Goal: Task Accomplishment & Management: Complete application form

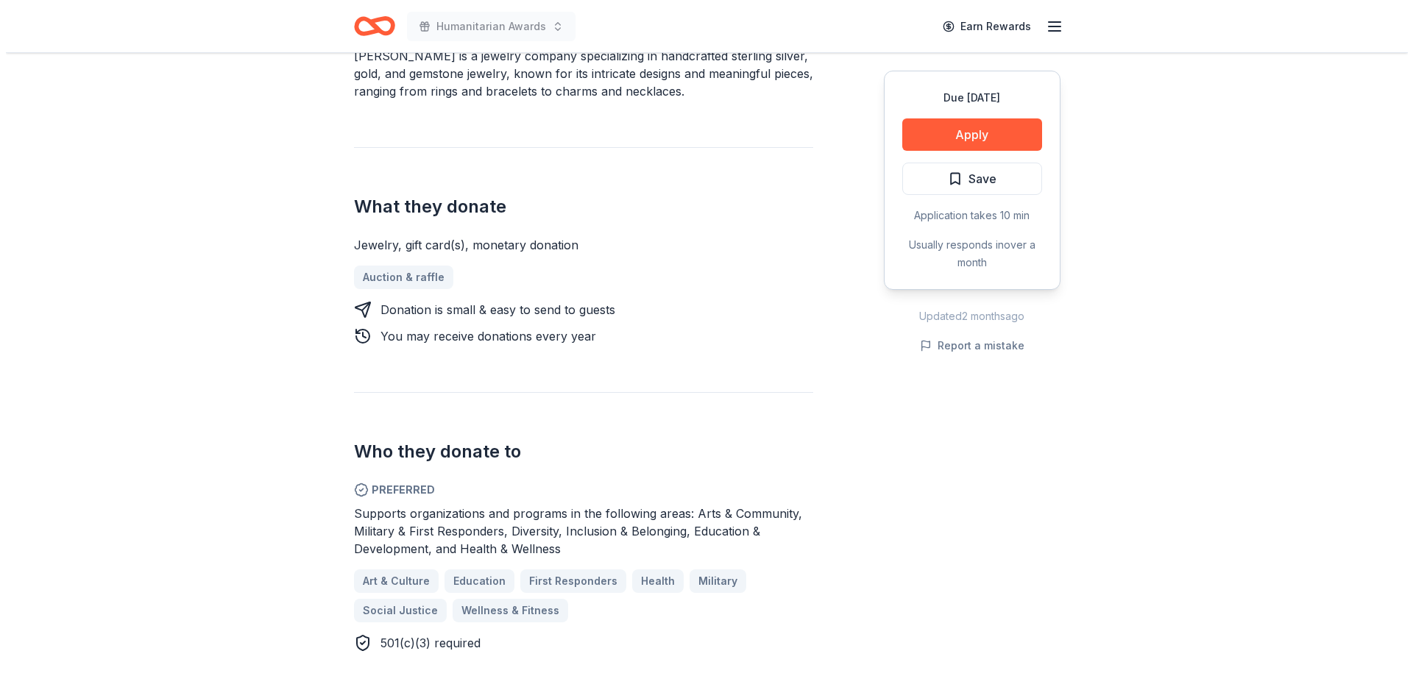
scroll to position [589, 0]
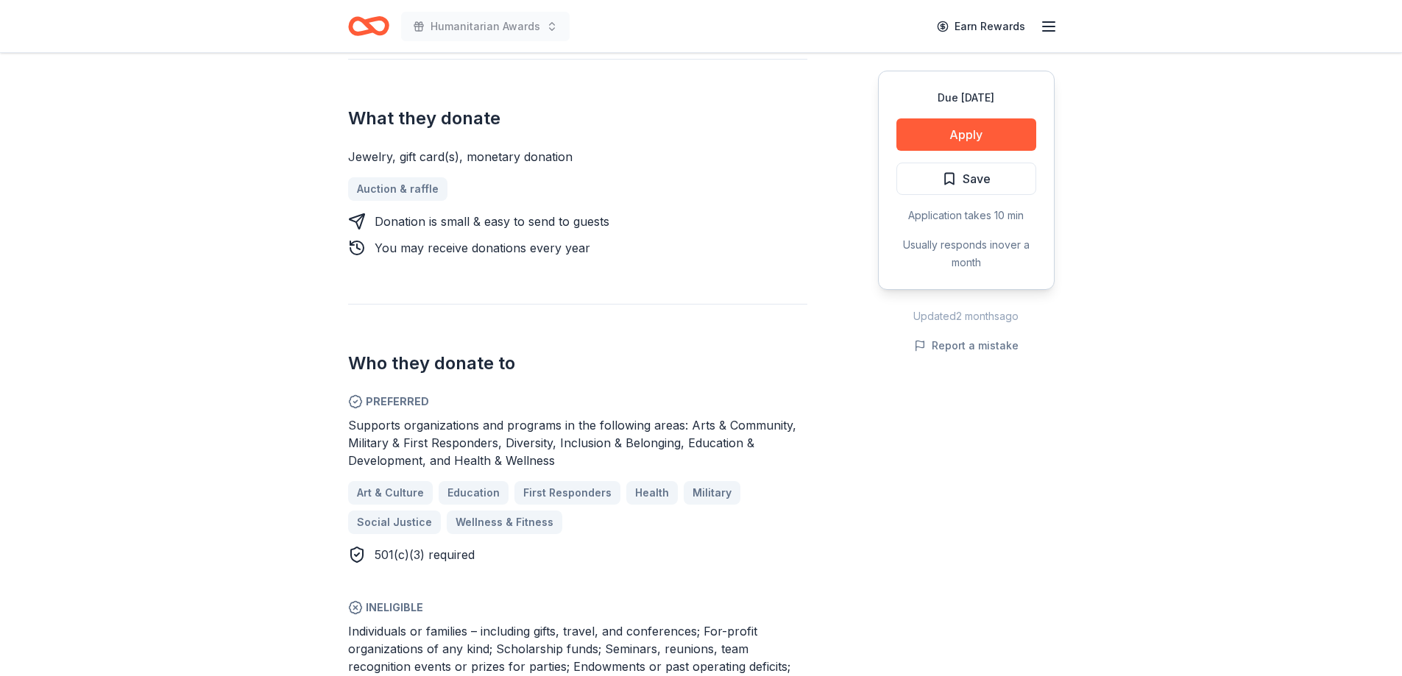
click at [975, 132] on button "Apply" at bounding box center [966, 134] width 140 height 32
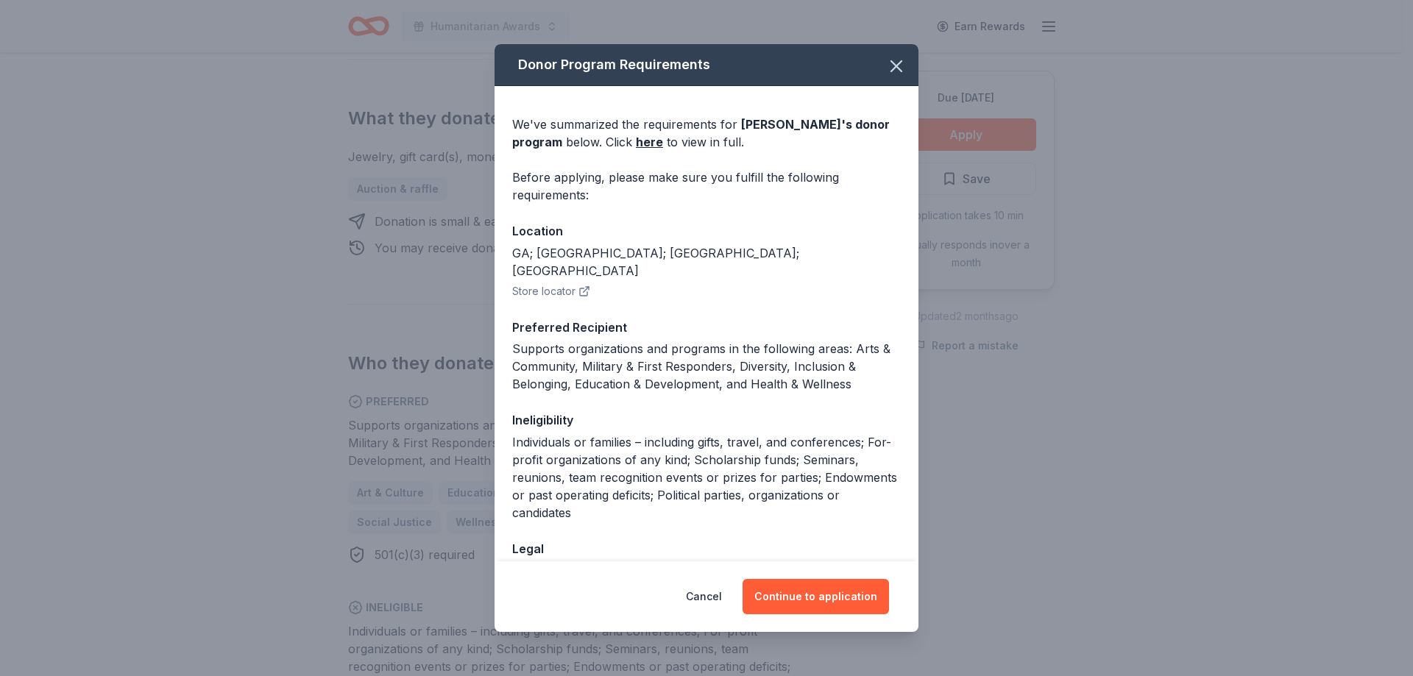
click at [779, 602] on button "Continue to application" at bounding box center [816, 596] width 146 height 35
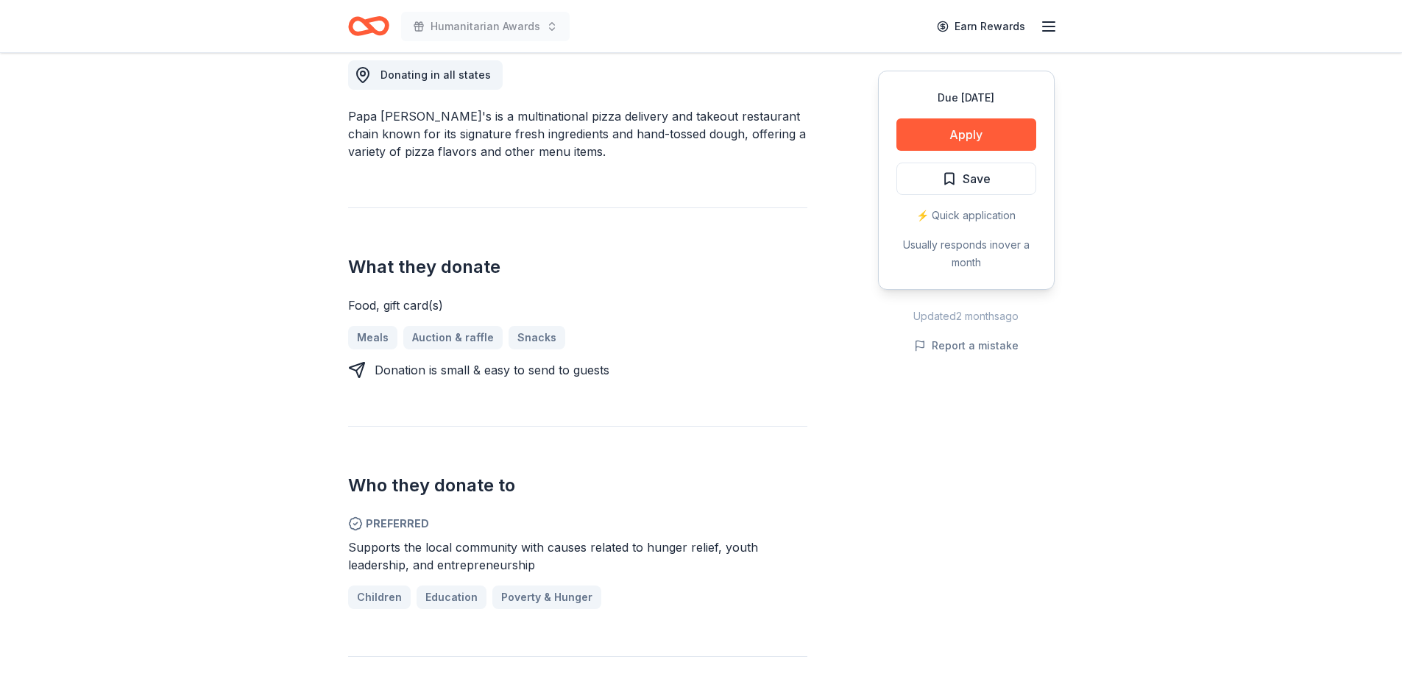
scroll to position [589, 0]
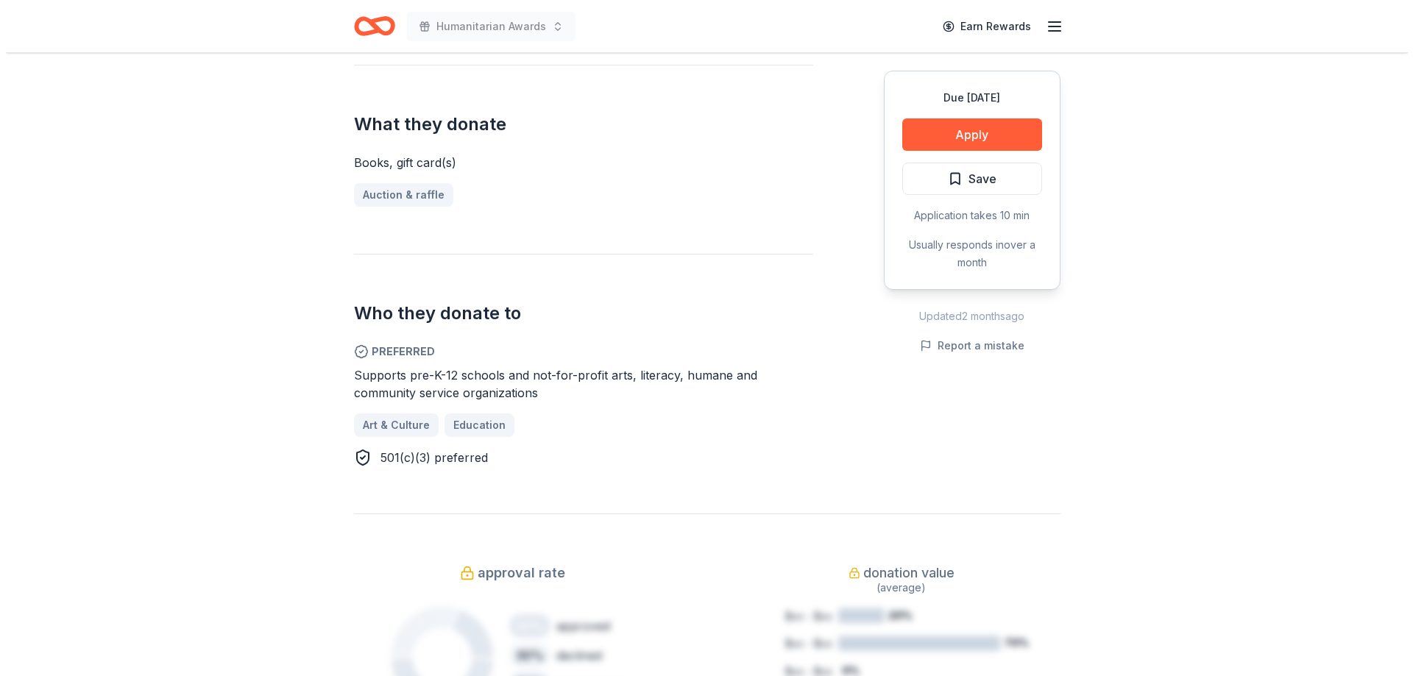
scroll to position [589, 0]
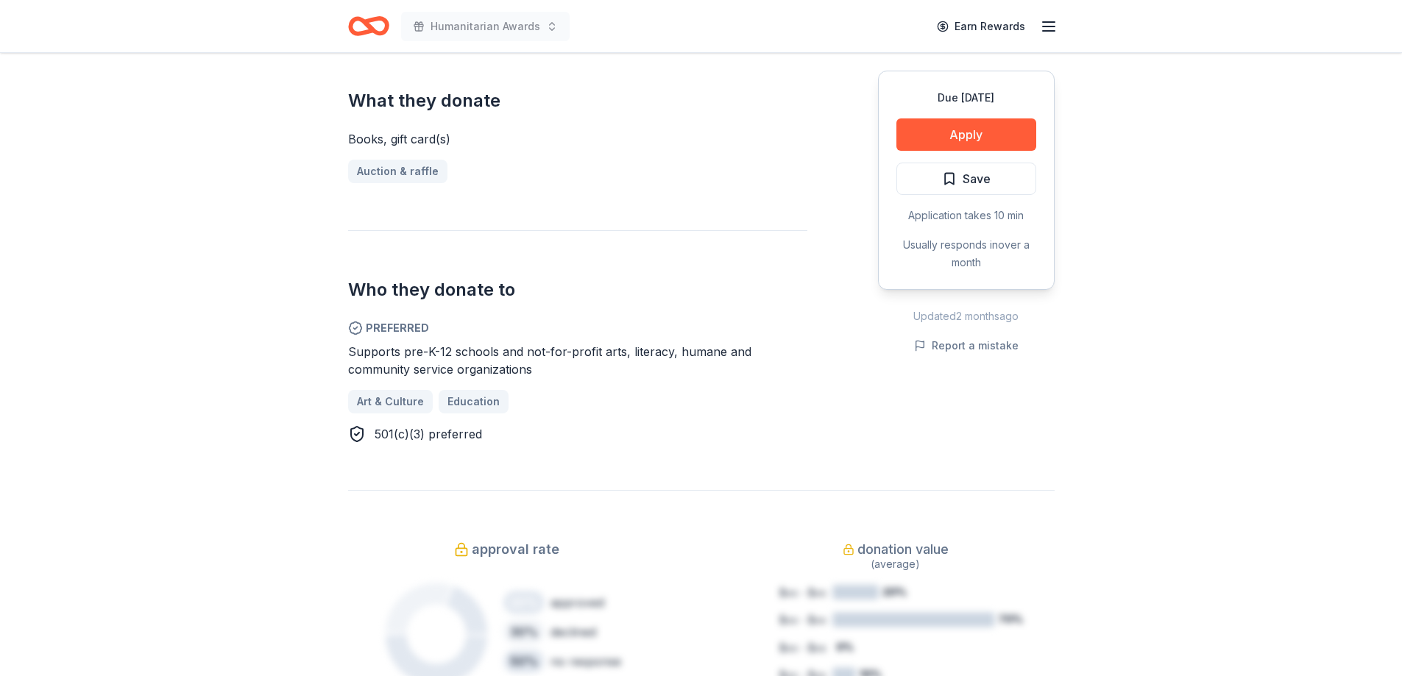
click at [954, 134] on button "Apply" at bounding box center [966, 134] width 140 height 32
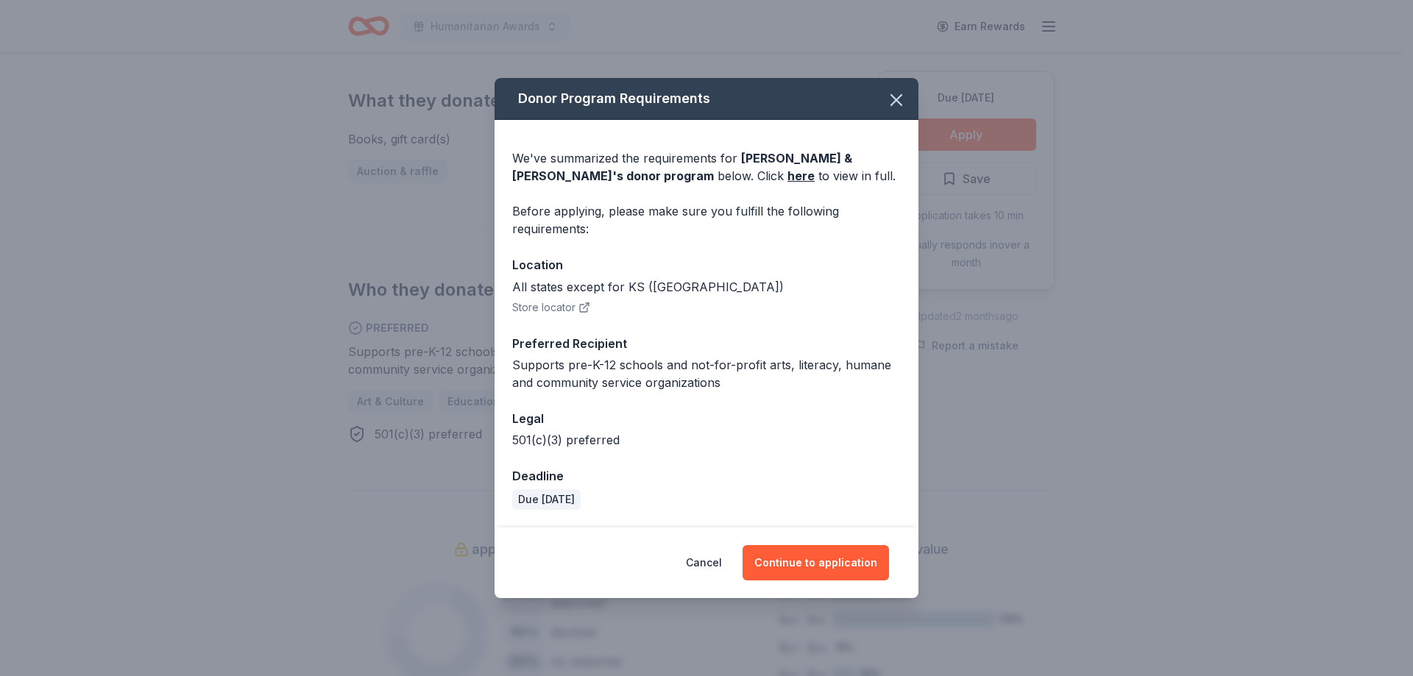
click at [776, 565] on button "Continue to application" at bounding box center [816, 562] width 146 height 35
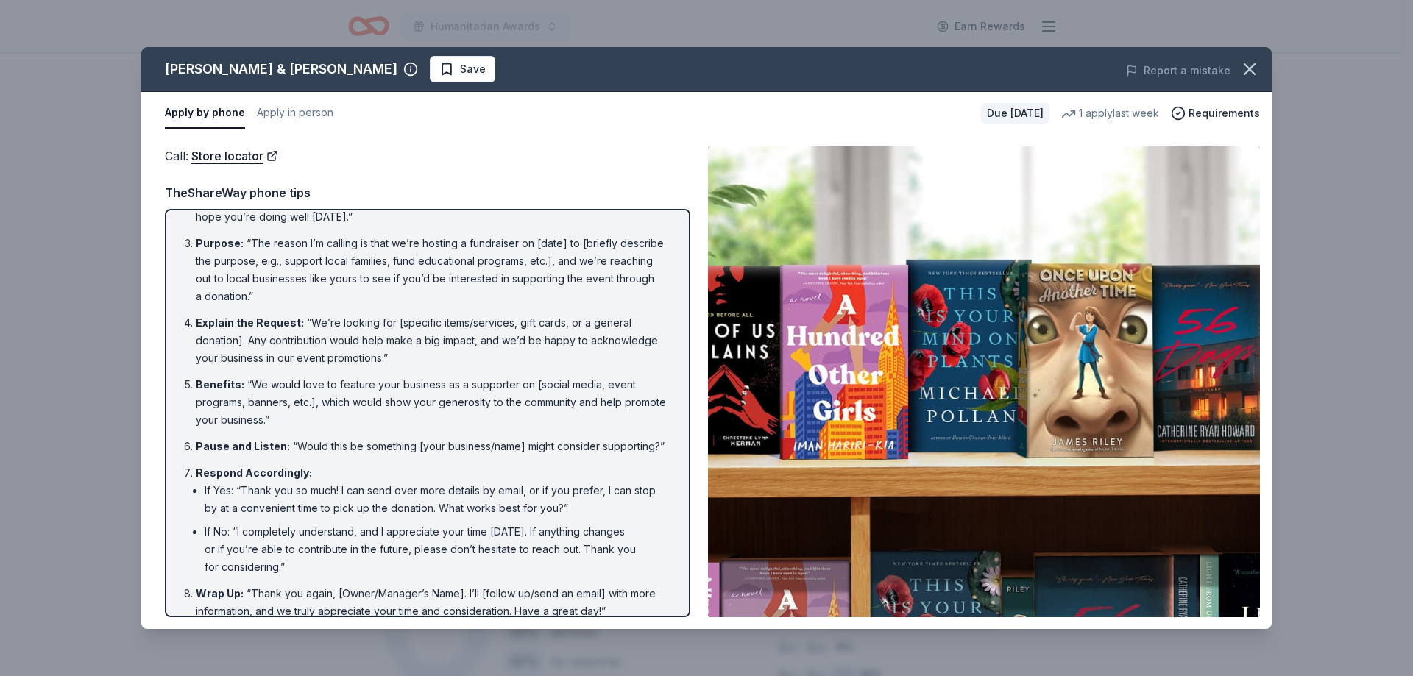
scroll to position [110, 0]
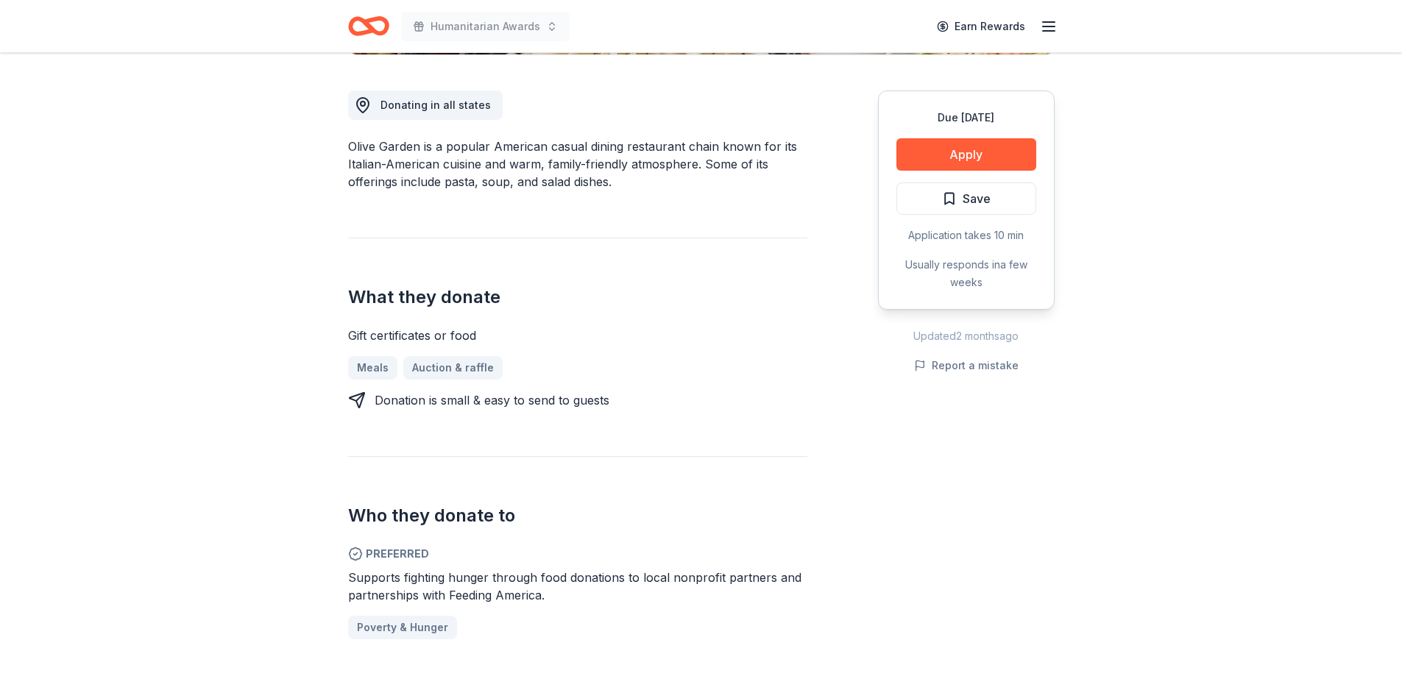
scroll to position [589, 0]
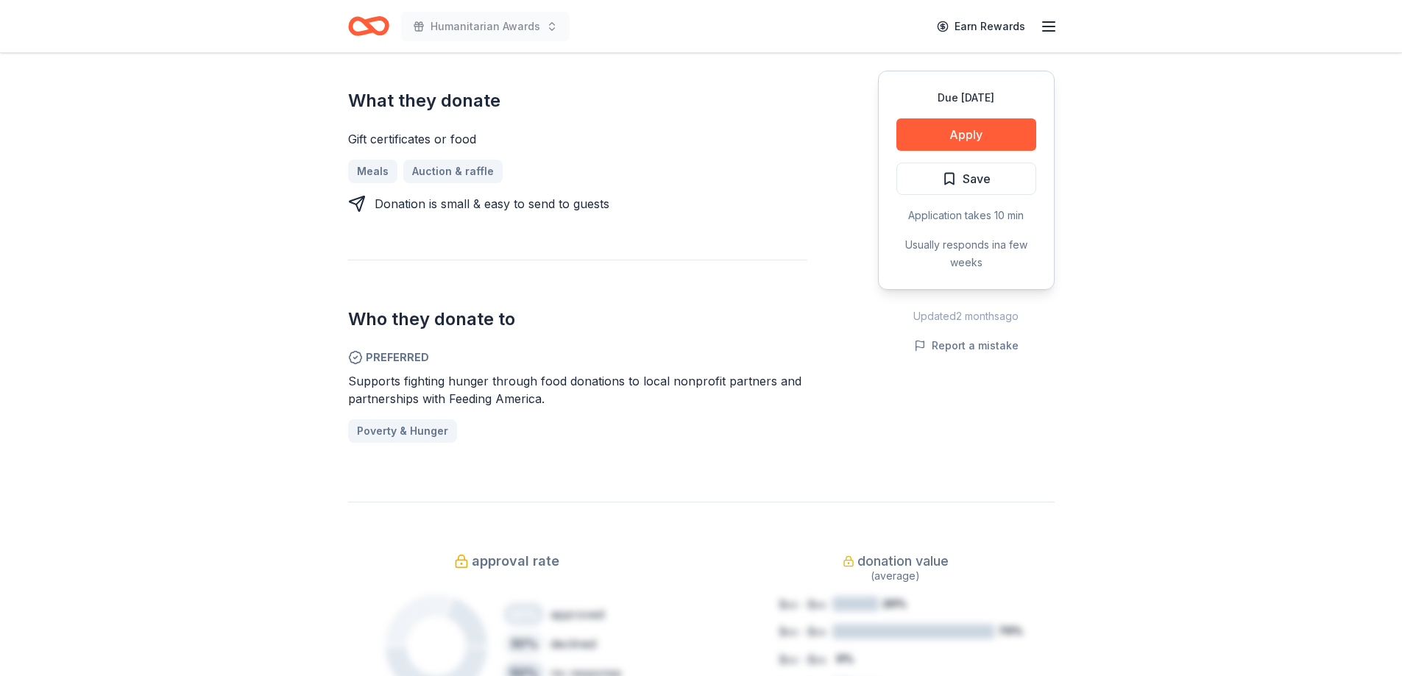
click at [980, 124] on button "Apply" at bounding box center [966, 134] width 140 height 32
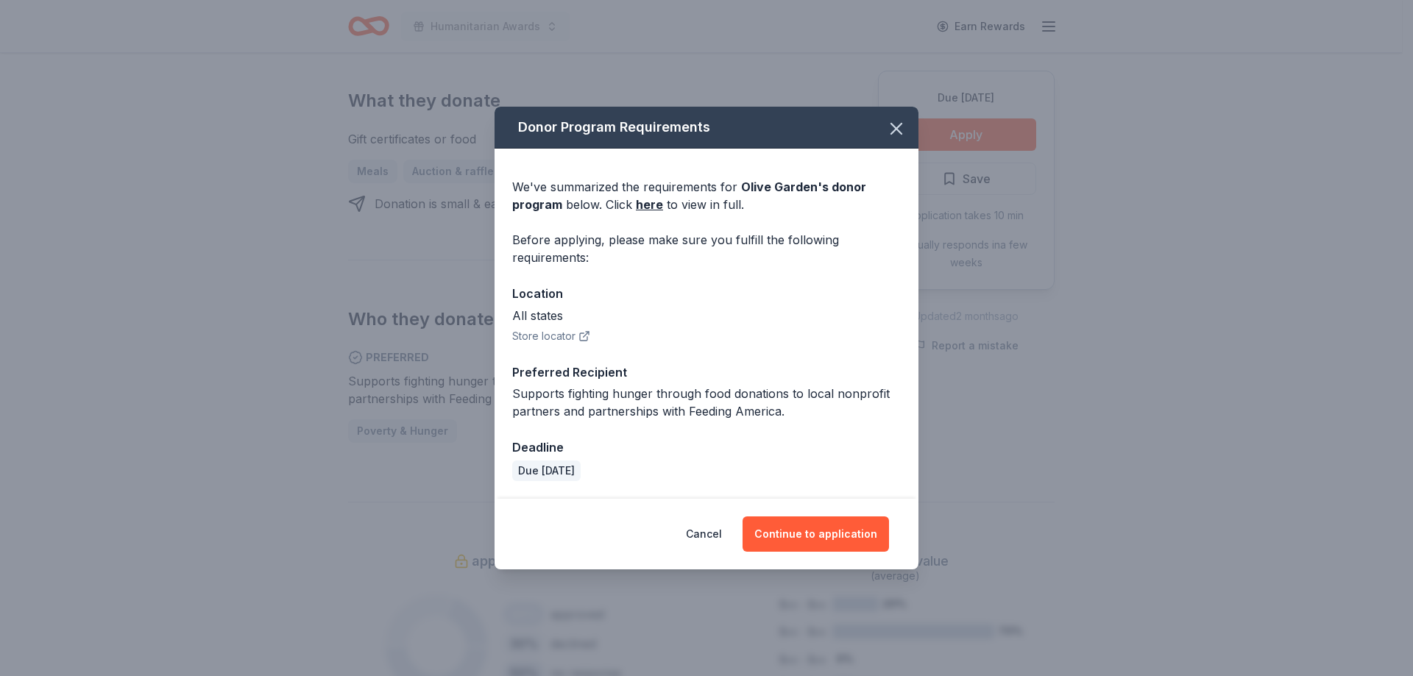
click at [854, 526] on button "Continue to application" at bounding box center [816, 534] width 146 height 35
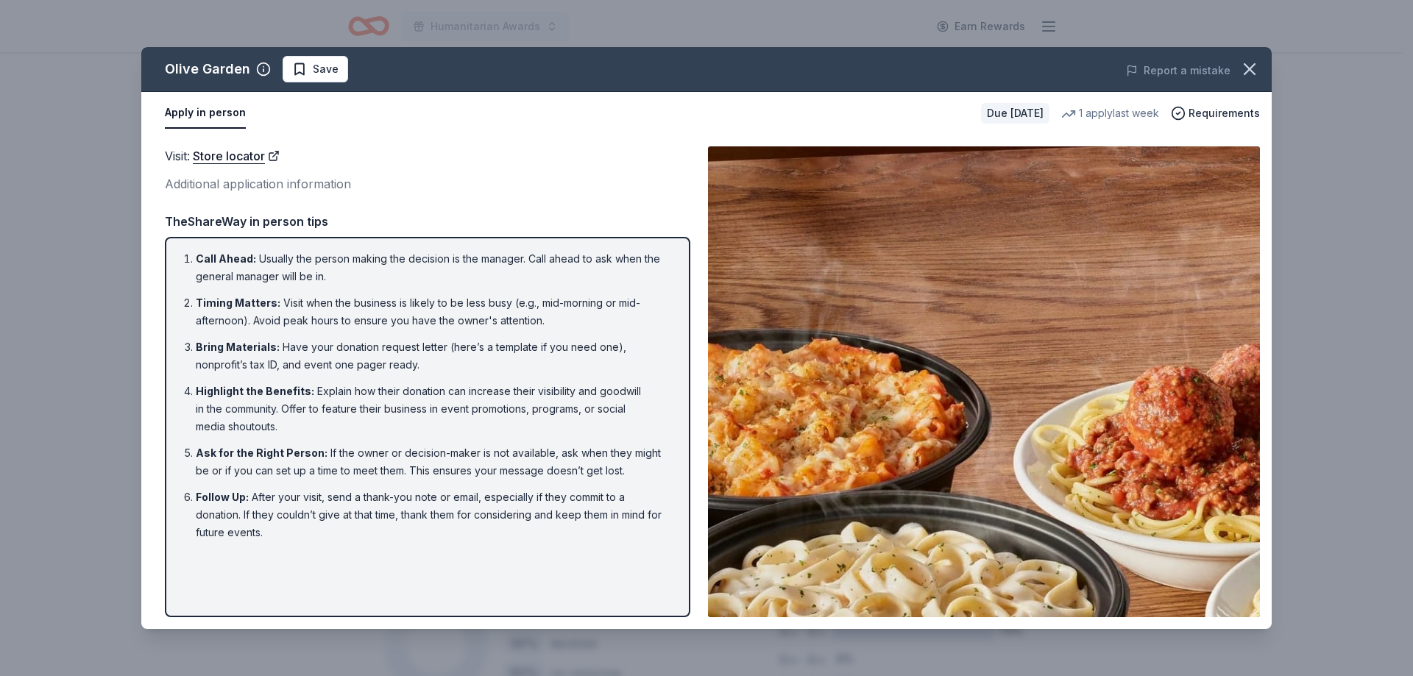
click at [1258, 68] on icon "button" at bounding box center [1249, 69] width 21 height 21
